Goal: Navigation & Orientation: Find specific page/section

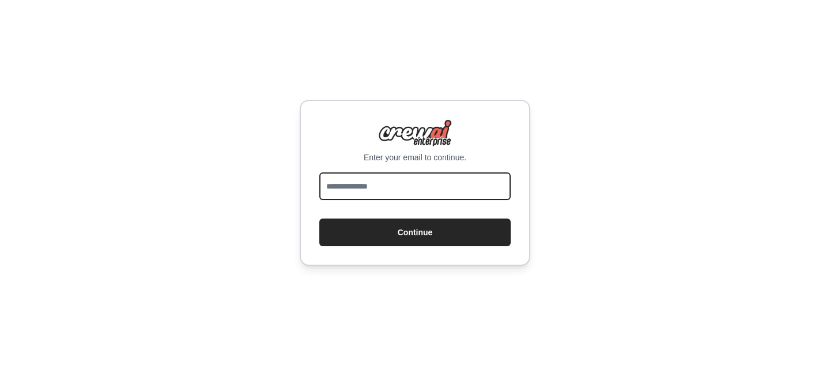
click at [359, 187] on input "email" at bounding box center [414, 186] width 191 height 28
type input "**********"
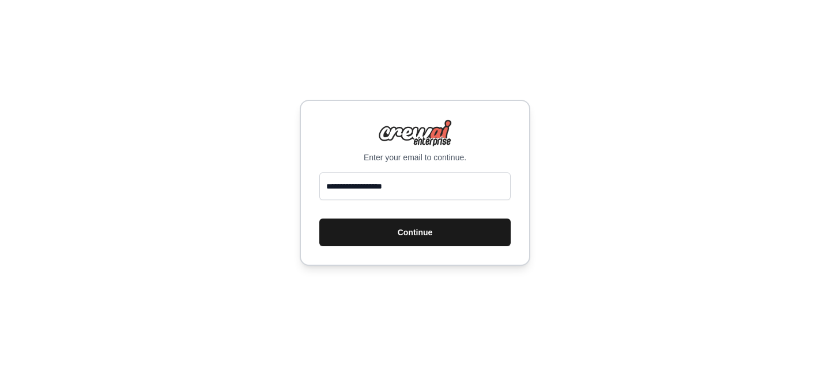
click at [390, 235] on button "Continue" at bounding box center [414, 233] width 191 height 28
click at [382, 238] on button "Continue" at bounding box center [414, 233] width 191 height 28
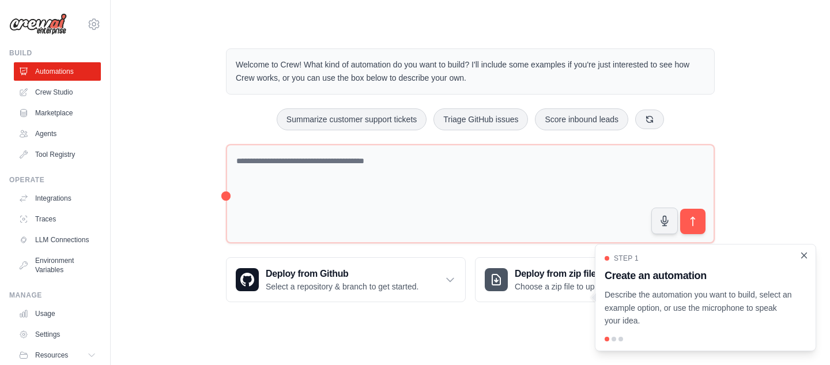
click at [805, 259] on icon "Close walkthrough" at bounding box center [804, 255] width 10 height 10
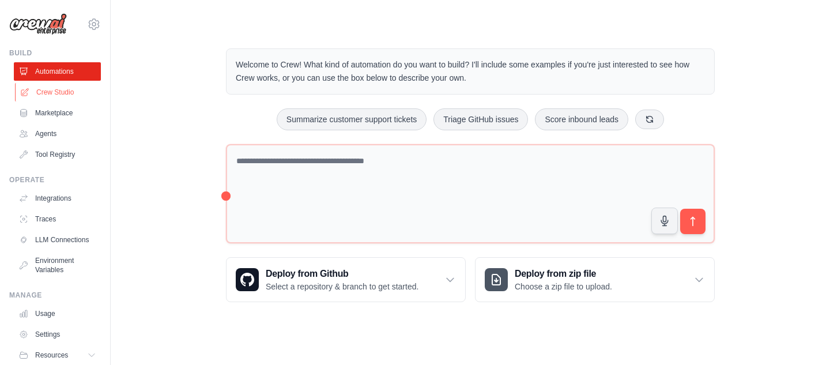
click at [46, 98] on link "Crew Studio" at bounding box center [58, 92] width 87 height 18
